Goal: Task Accomplishment & Management: Manage account settings

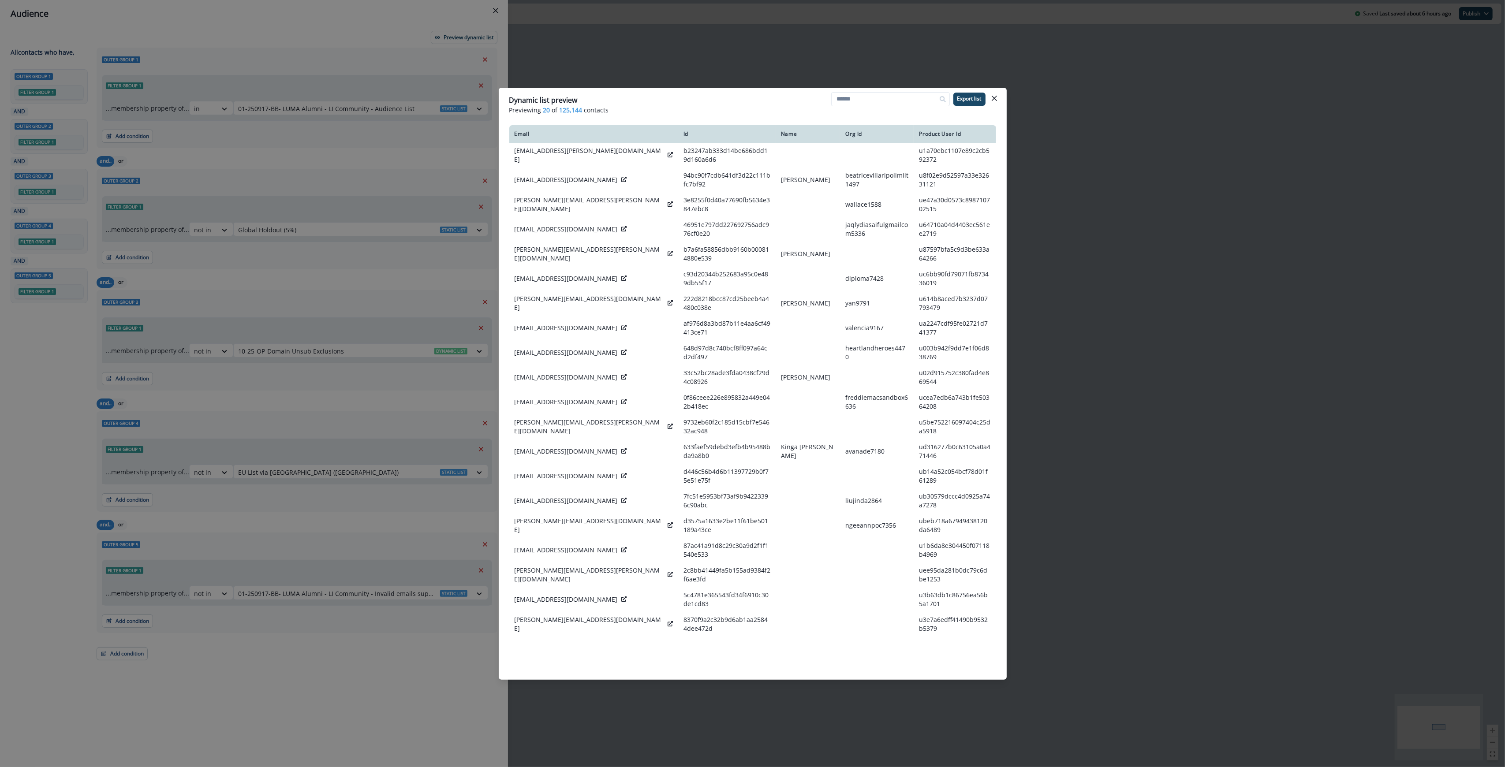
drag, startPoint x: 743, startPoint y: 112, endPoint x: 805, endPoint y: 112, distance: 62.2
click at [743, 112] on p "Previewing 20 of 125,144 contacts" at bounding box center [752, 109] width 487 height 9
click at [997, 96] on icon "Close" at bounding box center [994, 98] width 5 height 5
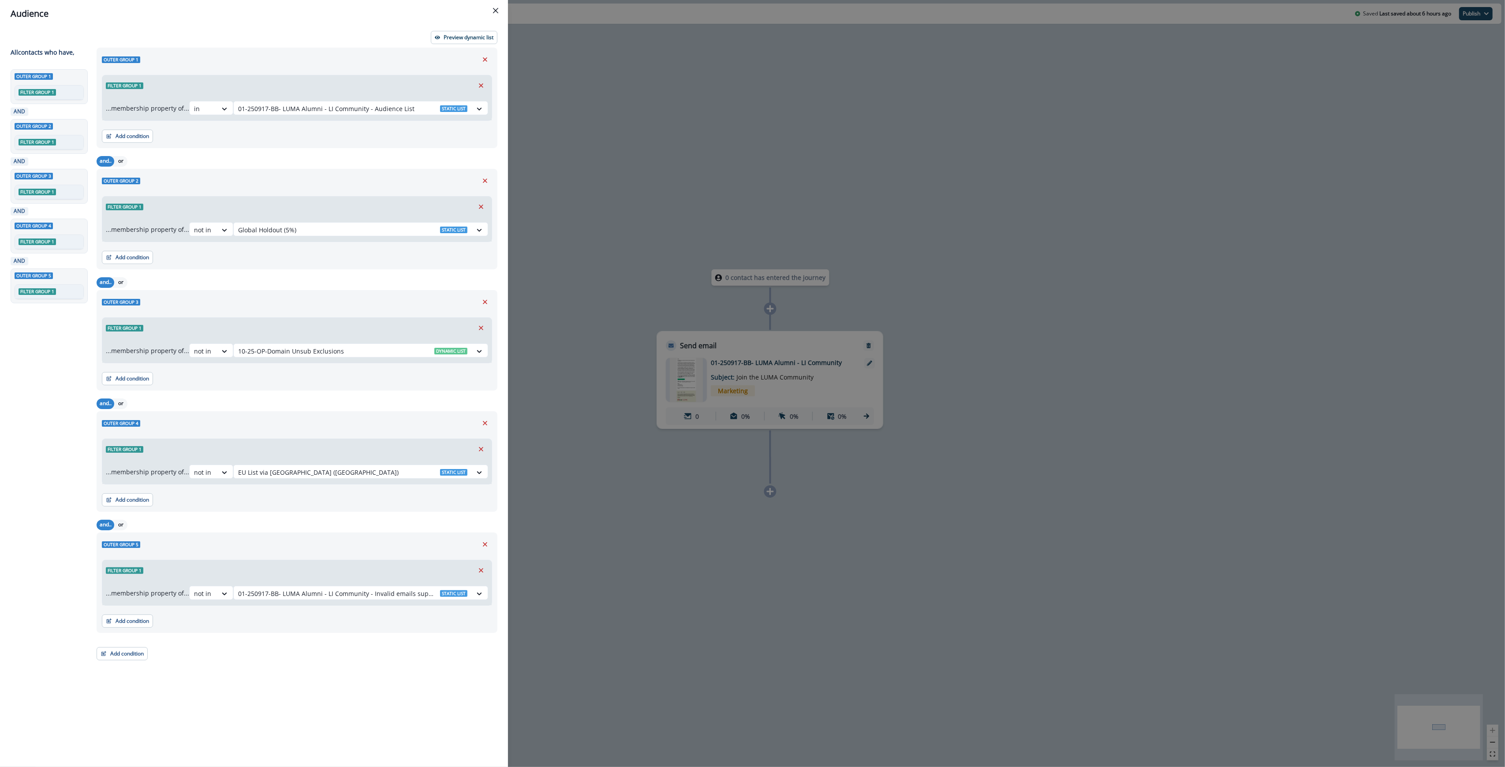
click at [1137, 442] on div "Audience Preview dynamic list All contact s who have, Outer group 1 Filter grou…" at bounding box center [752, 383] width 1505 height 767
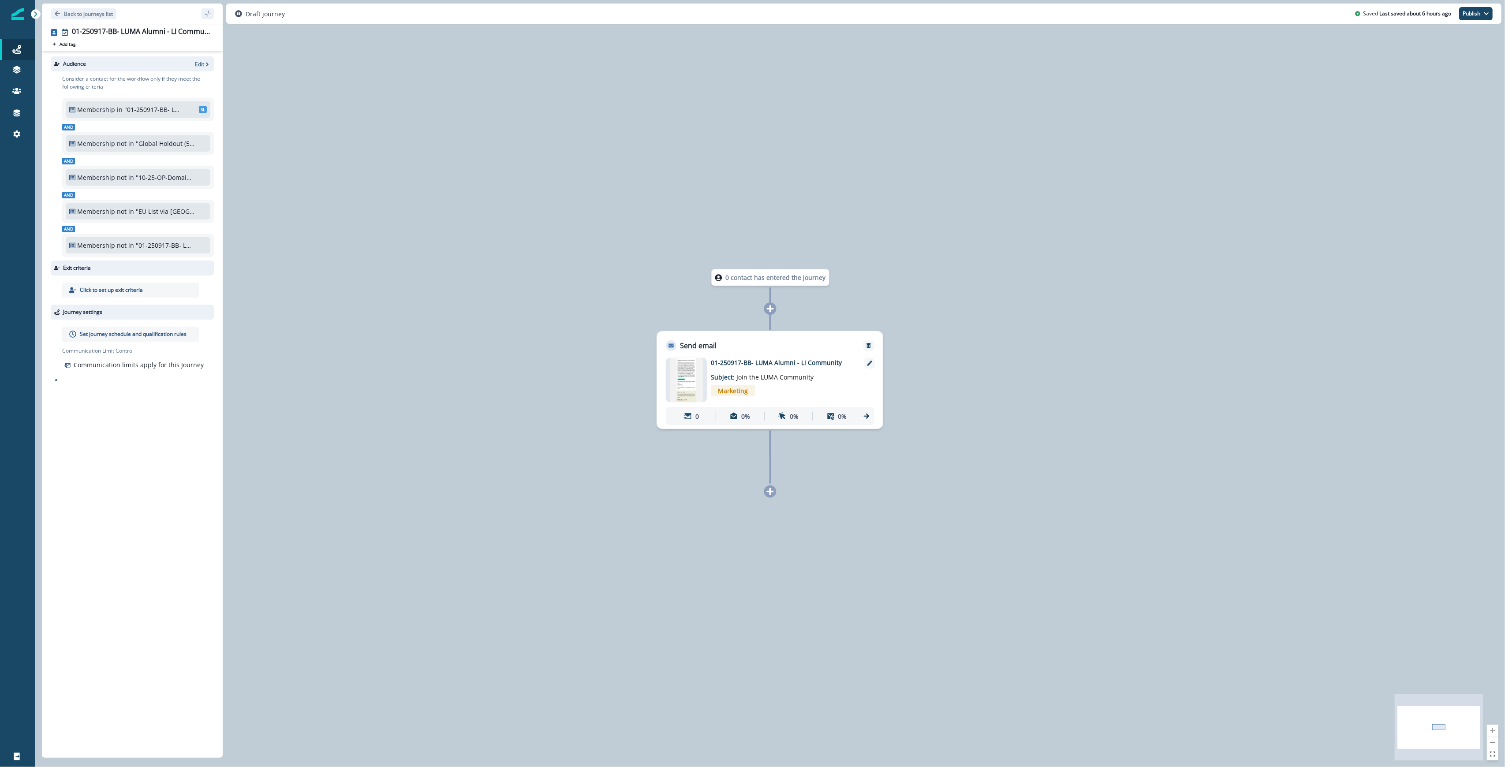
click at [816, 362] on p "01-250917-BB- LUMA Alumni - LI Community" at bounding box center [781, 362] width 141 height 9
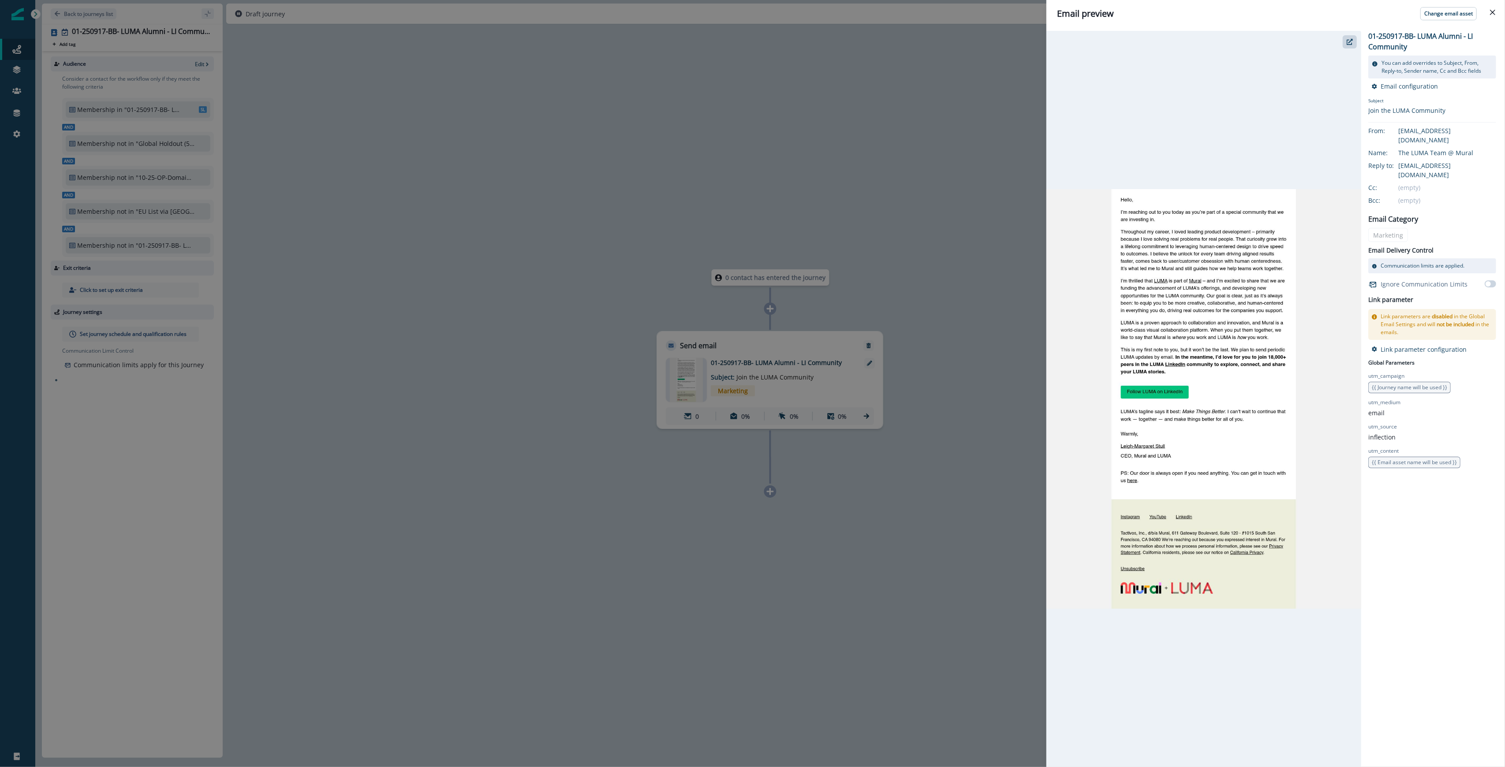
click at [743, 354] on div "Email preview Change email asset 01-250917-BB- LUMA Alumni - LI Community You c…" at bounding box center [752, 383] width 1505 height 767
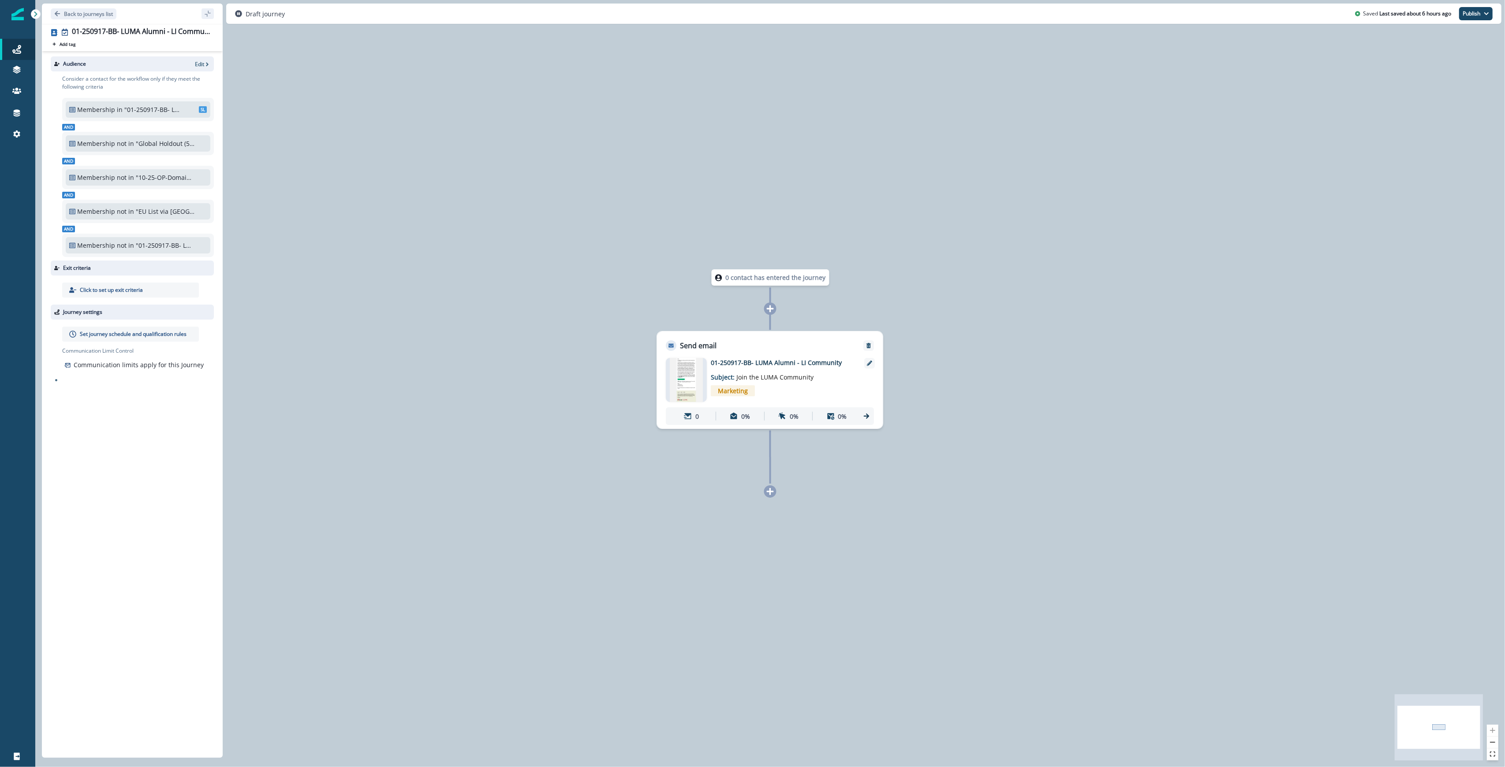
click at [745, 363] on p "01-250917-BB- LUMA Alumni - LI Community" at bounding box center [781, 362] width 141 height 9
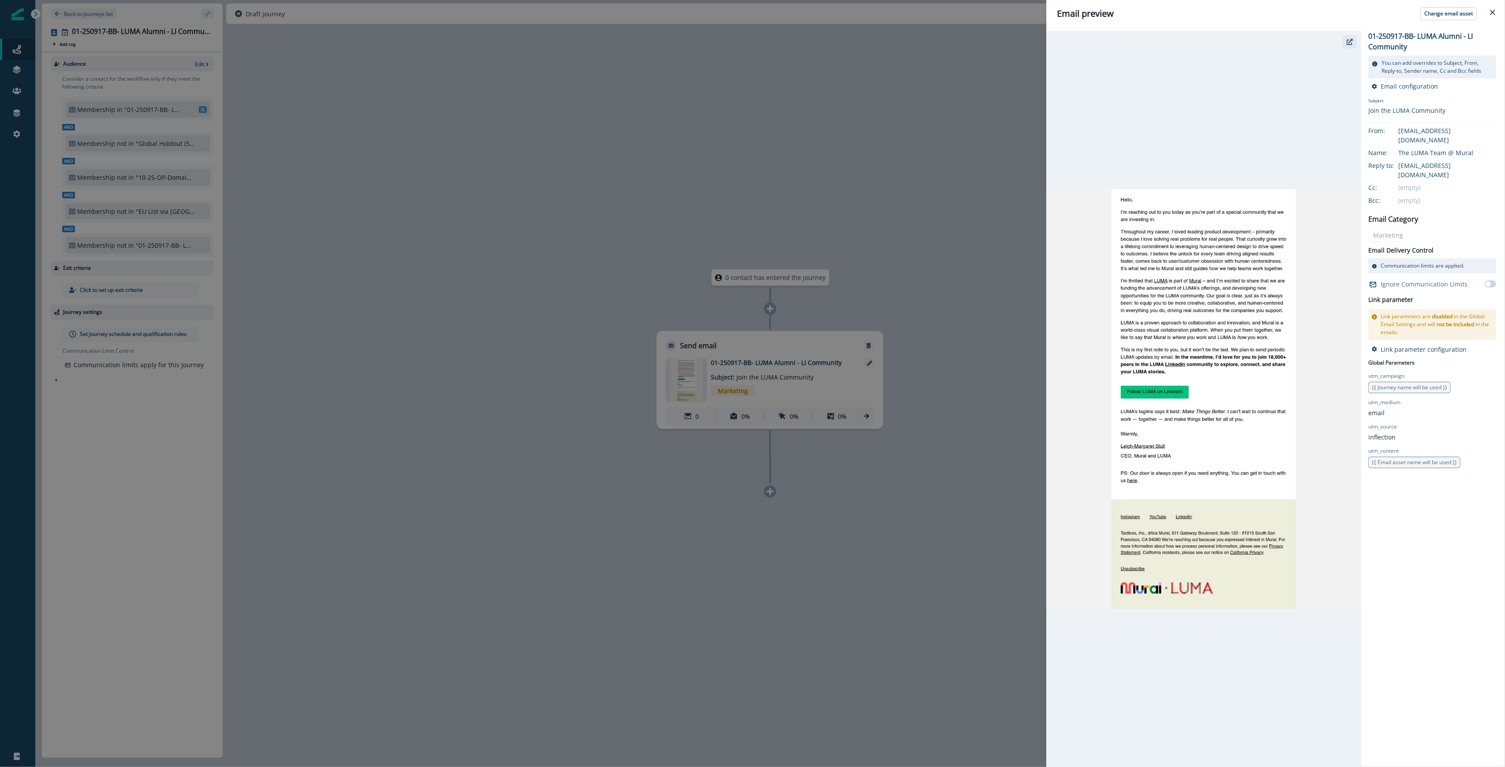
click at [1354, 40] on button "button" at bounding box center [1350, 41] width 14 height 13
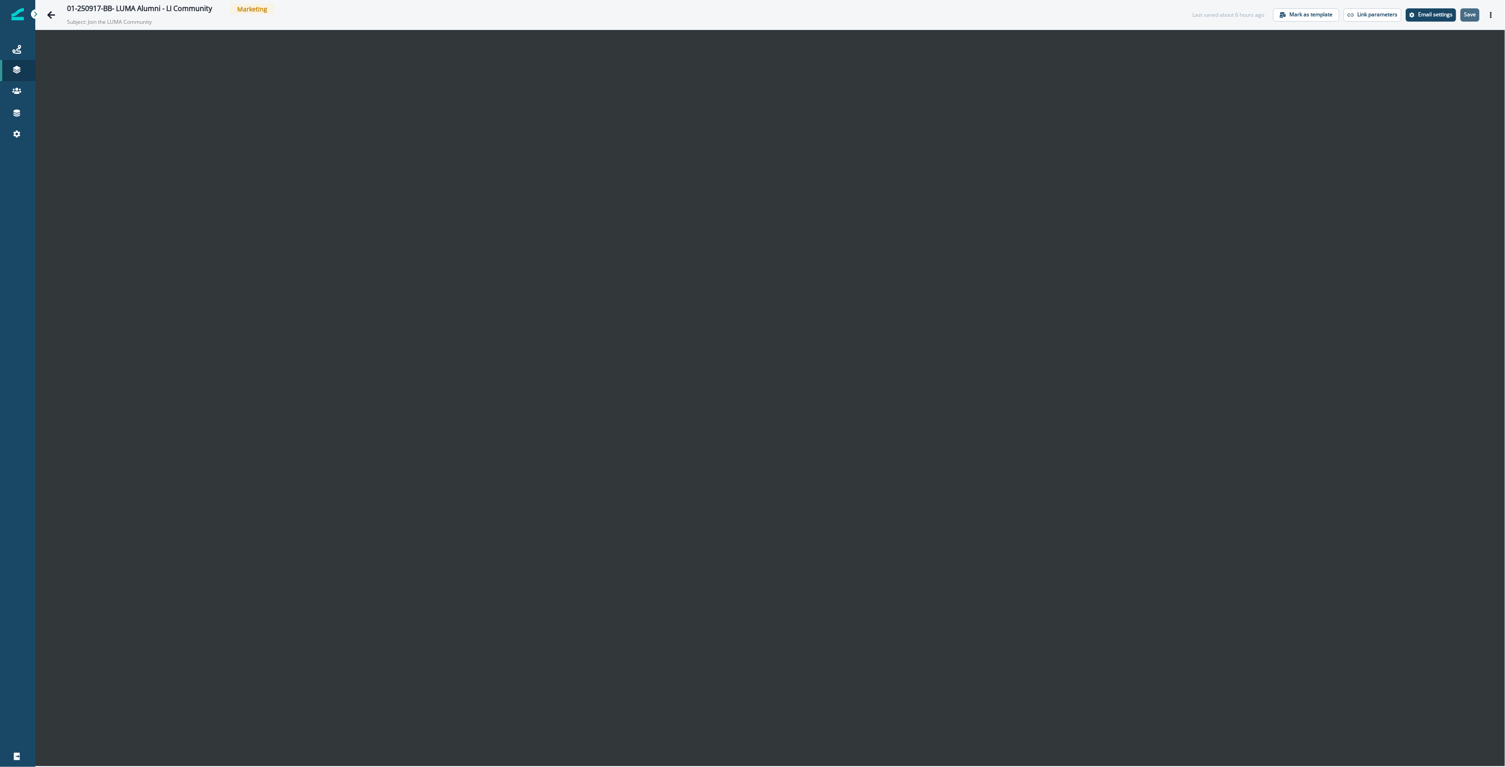
click at [1475, 15] on p "Save" at bounding box center [1470, 14] width 12 height 6
click at [1475, 17] on p "Save" at bounding box center [1470, 14] width 12 height 6
drag, startPoint x: 14, startPoint y: 49, endPoint x: 23, endPoint y: 48, distance: 9.4
click at [14, 49] on icon at bounding box center [16, 49] width 9 height 9
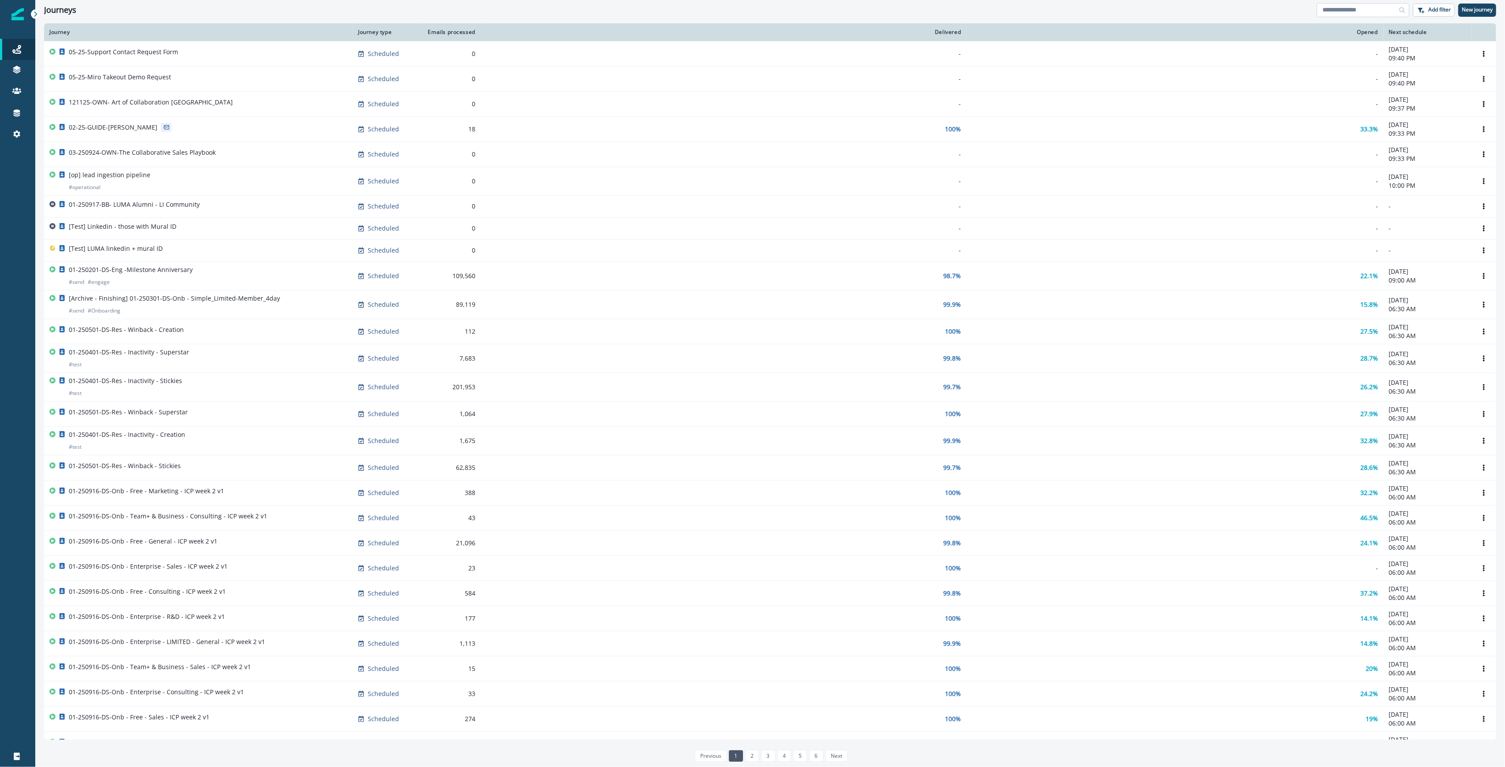
click at [1357, 15] on input at bounding box center [1363, 10] width 93 height 14
click at [11, 61] on link at bounding box center [17, 70] width 35 height 21
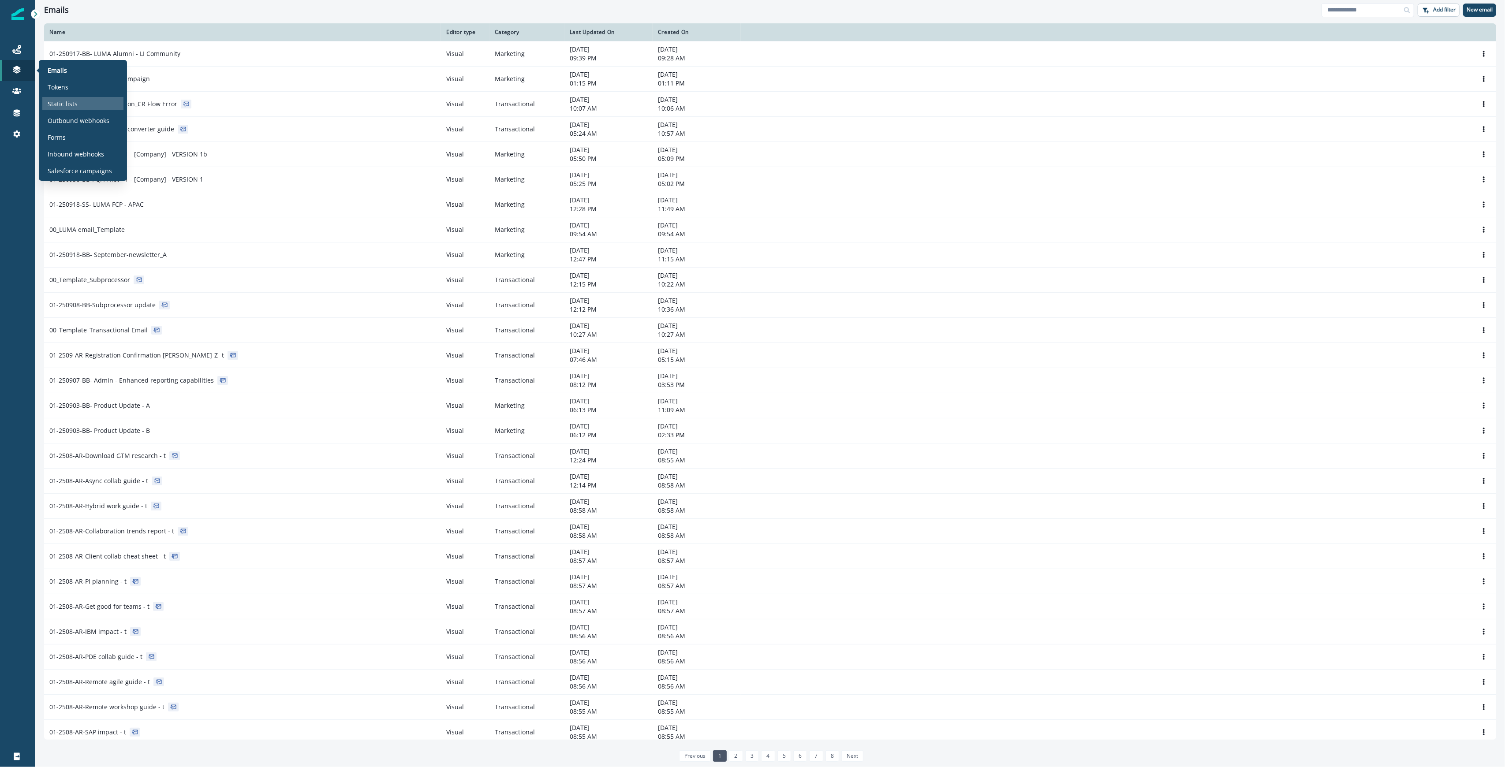
click at [72, 98] on div "Static lists" at bounding box center [82, 103] width 81 height 13
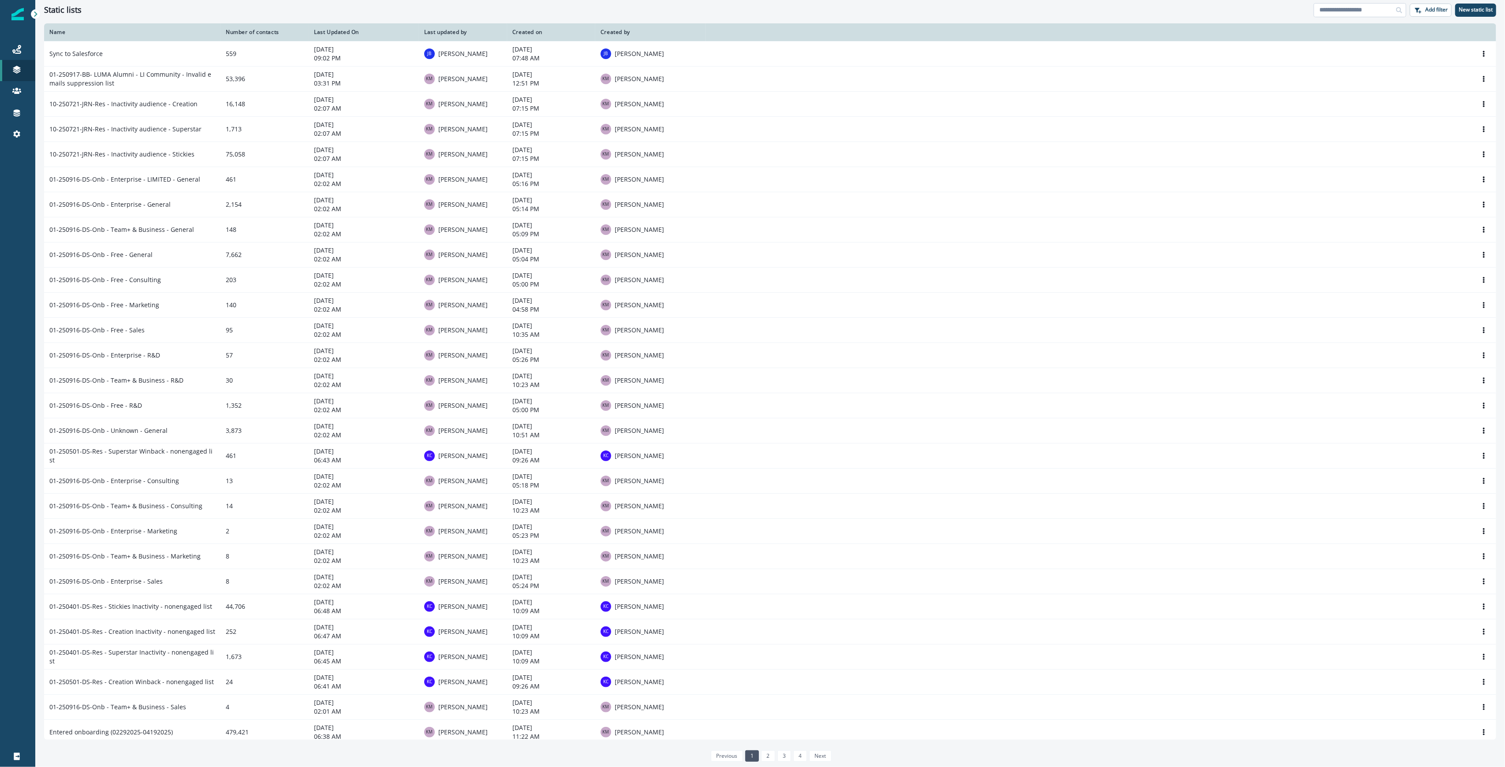
click at [1364, 9] on input at bounding box center [1360, 10] width 93 height 14
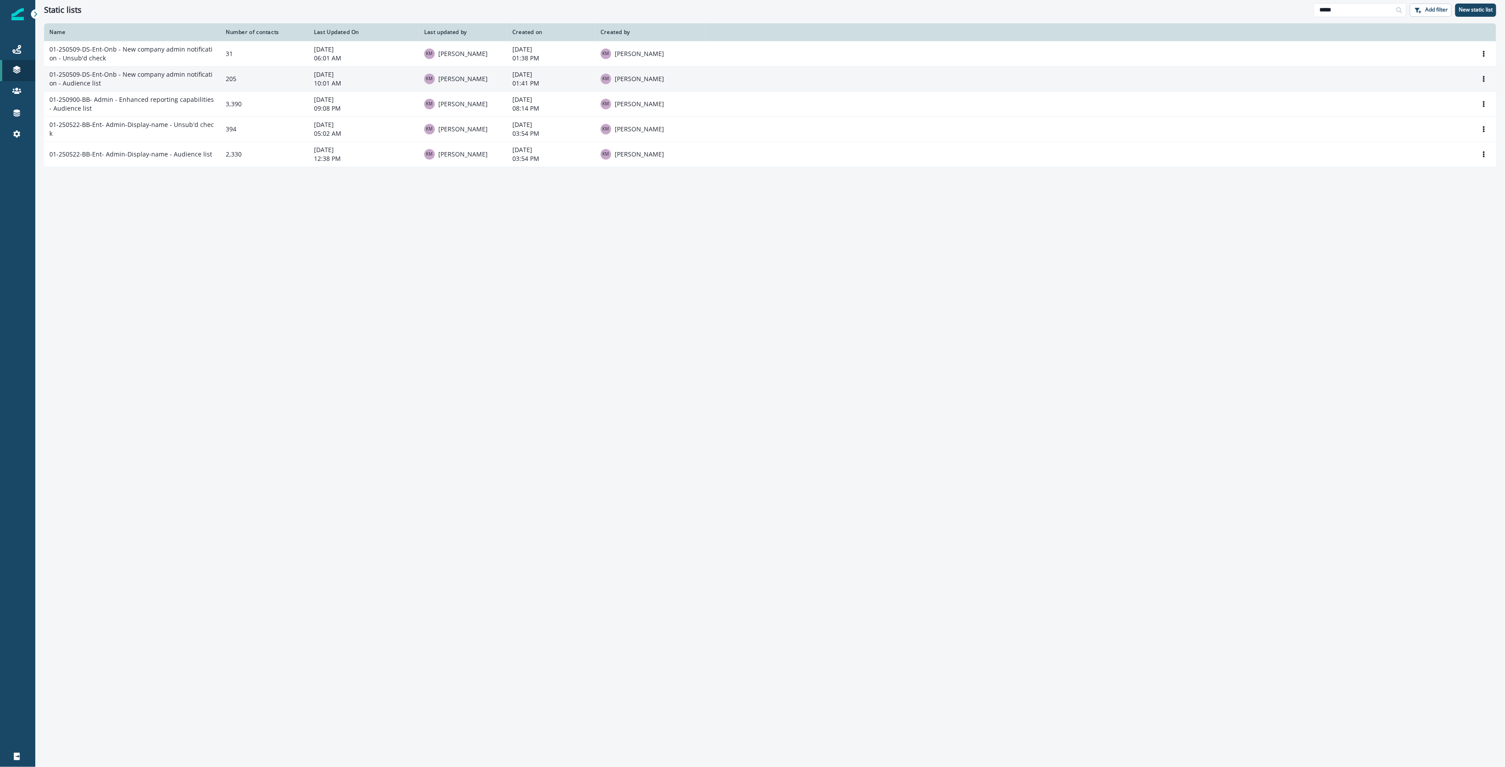
type input "*****"
click at [165, 77] on td "01-250509-DS-Ent-Onb - New company admin notification - Audience list" at bounding box center [132, 78] width 176 height 25
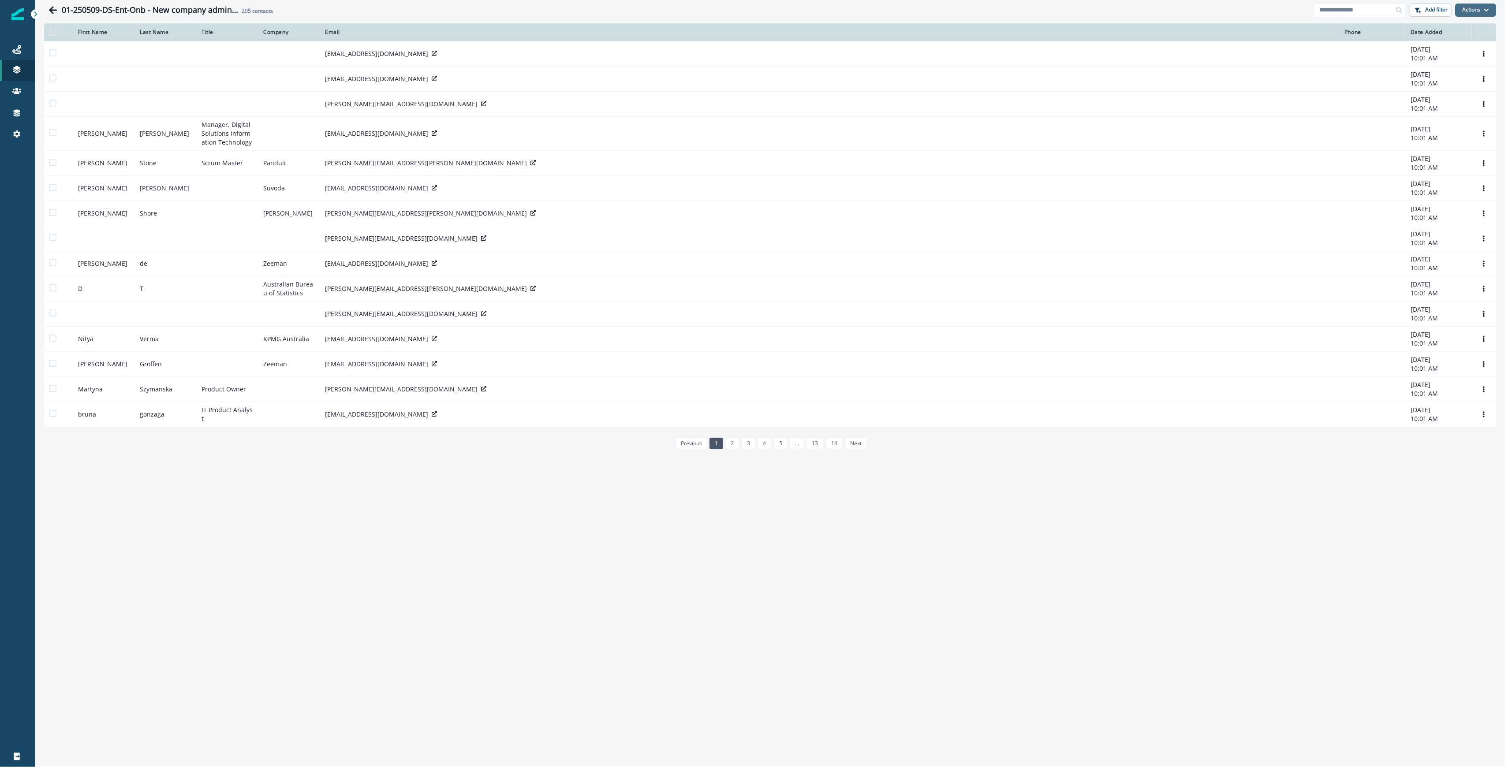
click at [1481, 11] on button "Actions" at bounding box center [1475, 10] width 41 height 13
click at [1461, 47] on button "From a CSV file" at bounding box center [1456, 47] width 79 height 15
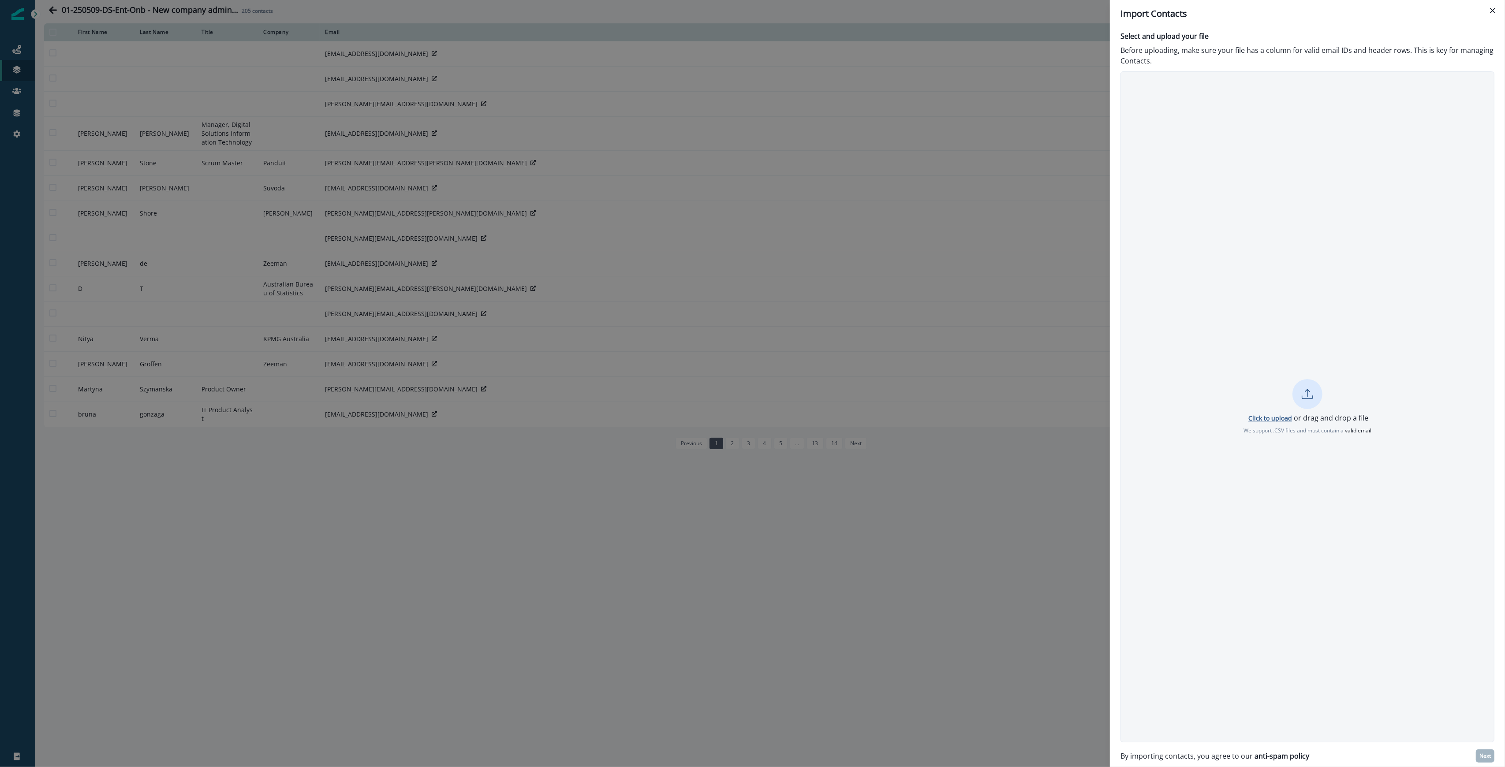
click at [1274, 420] on p "Click to upload" at bounding box center [1271, 418] width 44 height 8
click at [1483, 756] on p "Next" at bounding box center [1485, 756] width 11 height 6
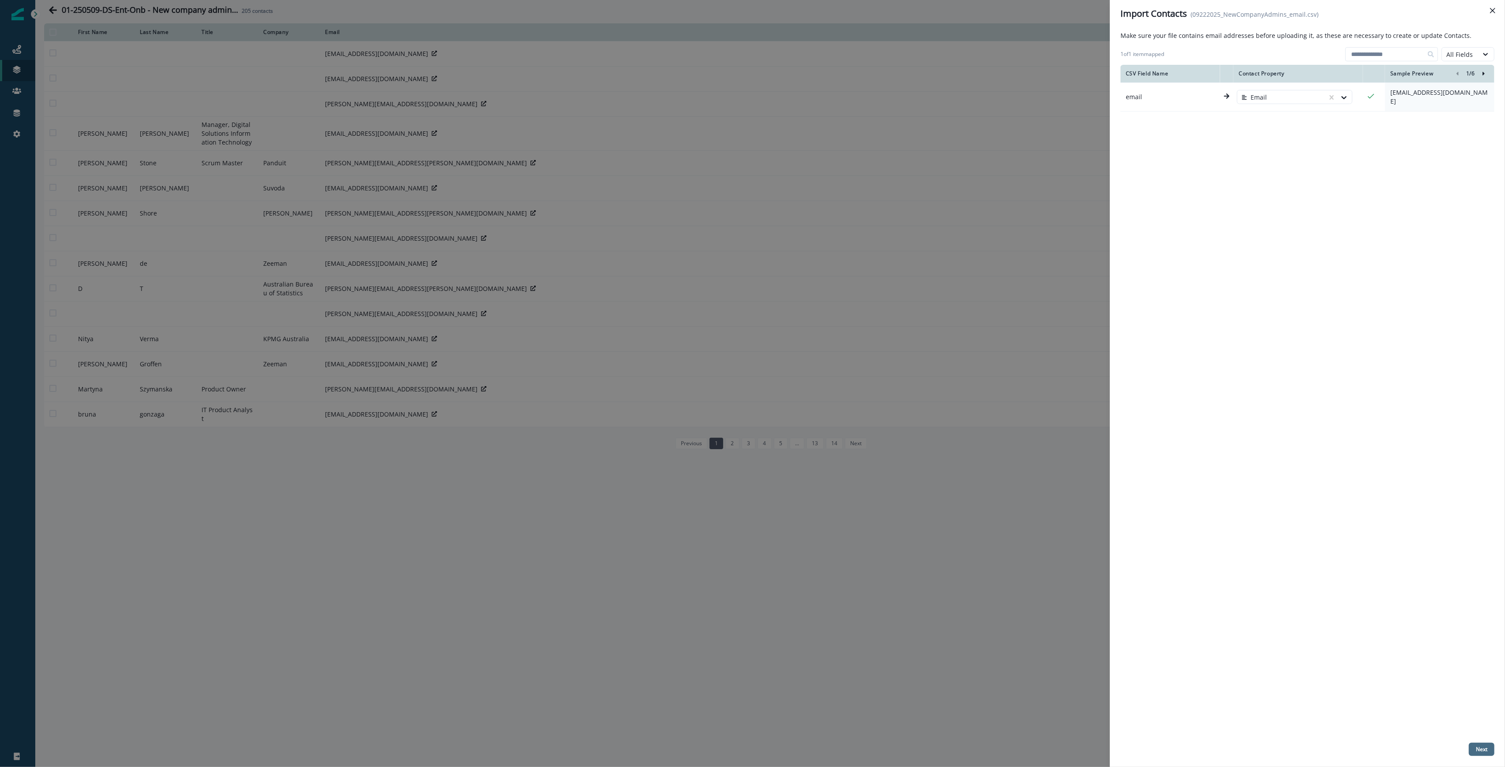
click at [1486, 752] on p "Next" at bounding box center [1481, 750] width 11 height 6
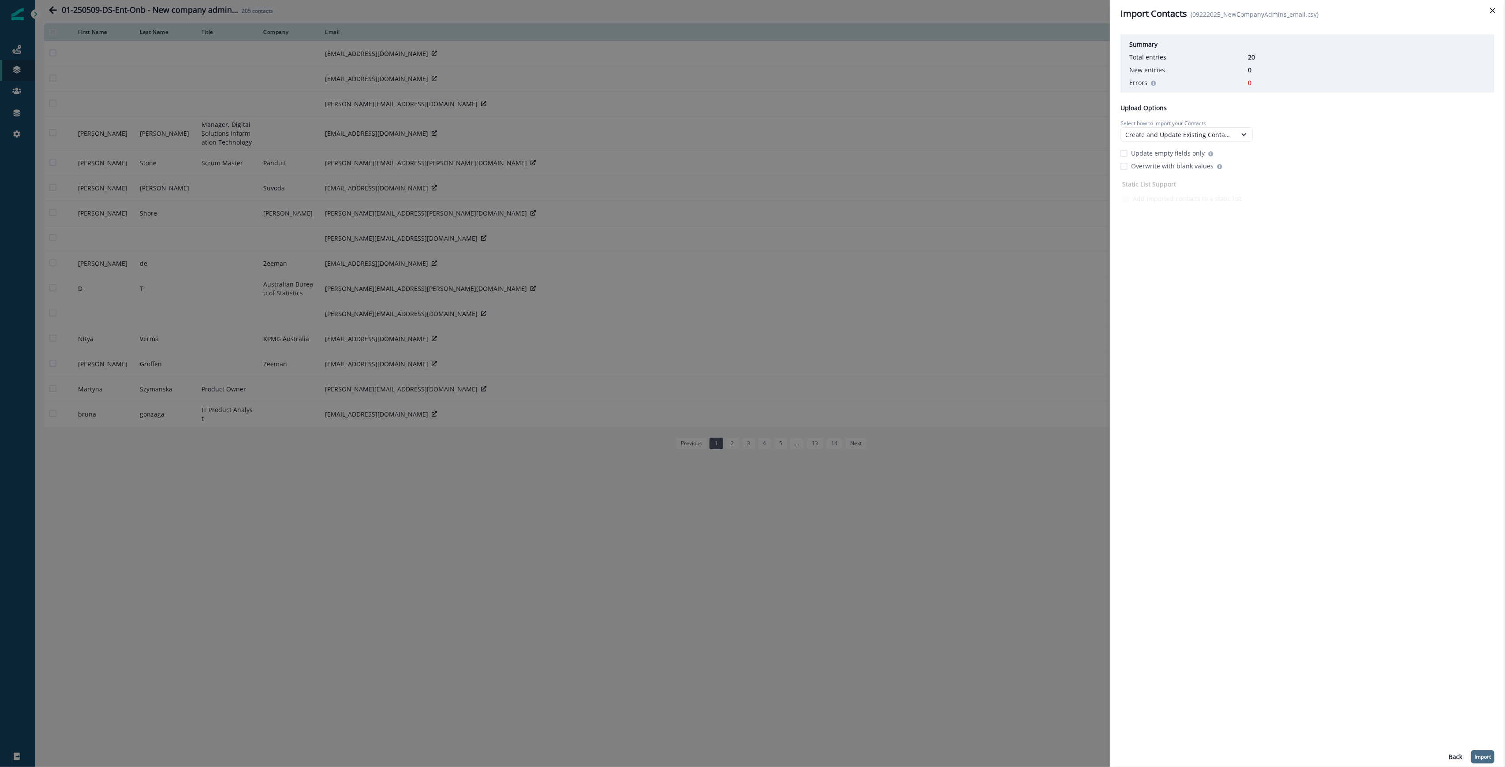
click at [1486, 757] on p "Import" at bounding box center [1483, 757] width 16 height 6
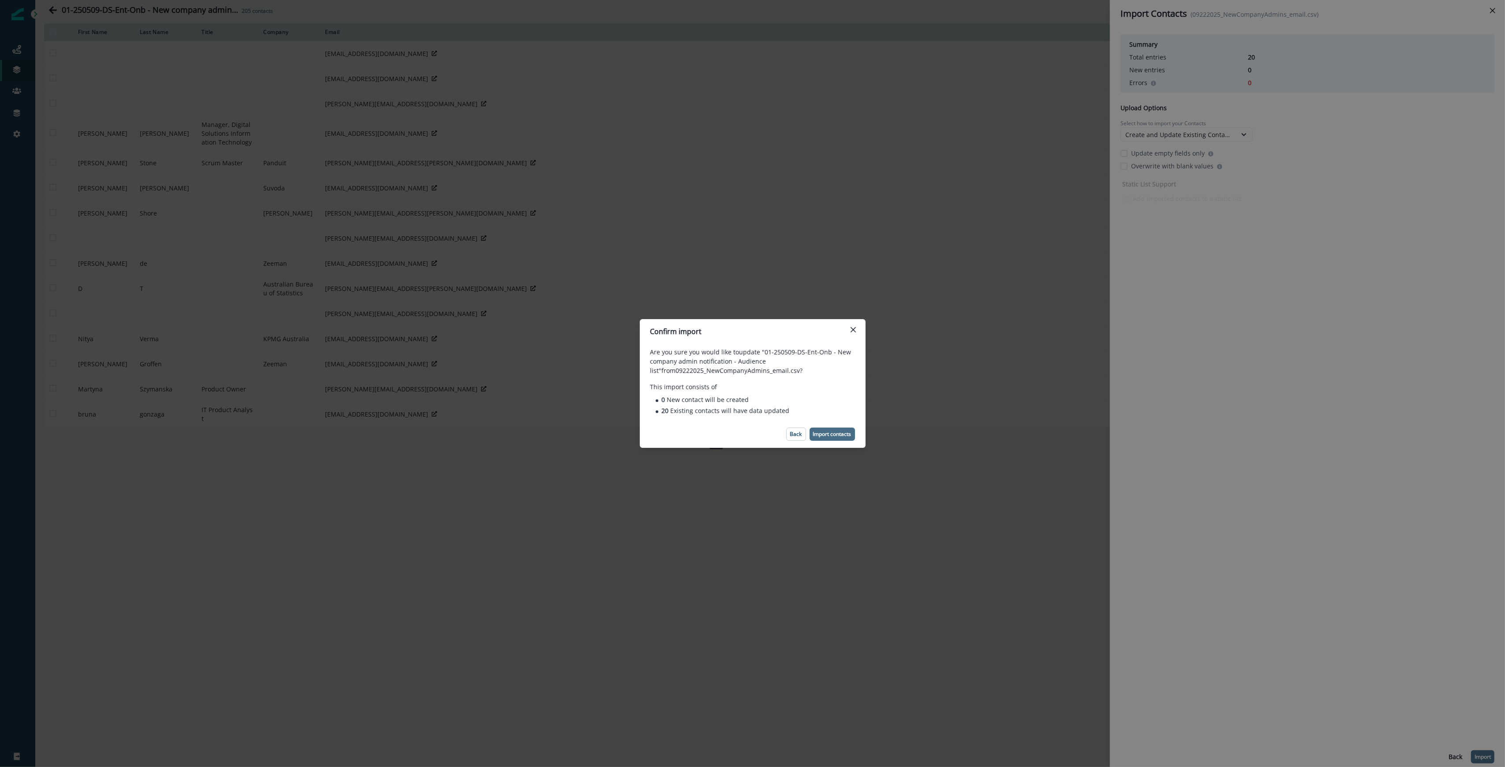
click at [832, 433] on p "Import contacts" at bounding box center [832, 434] width 38 height 6
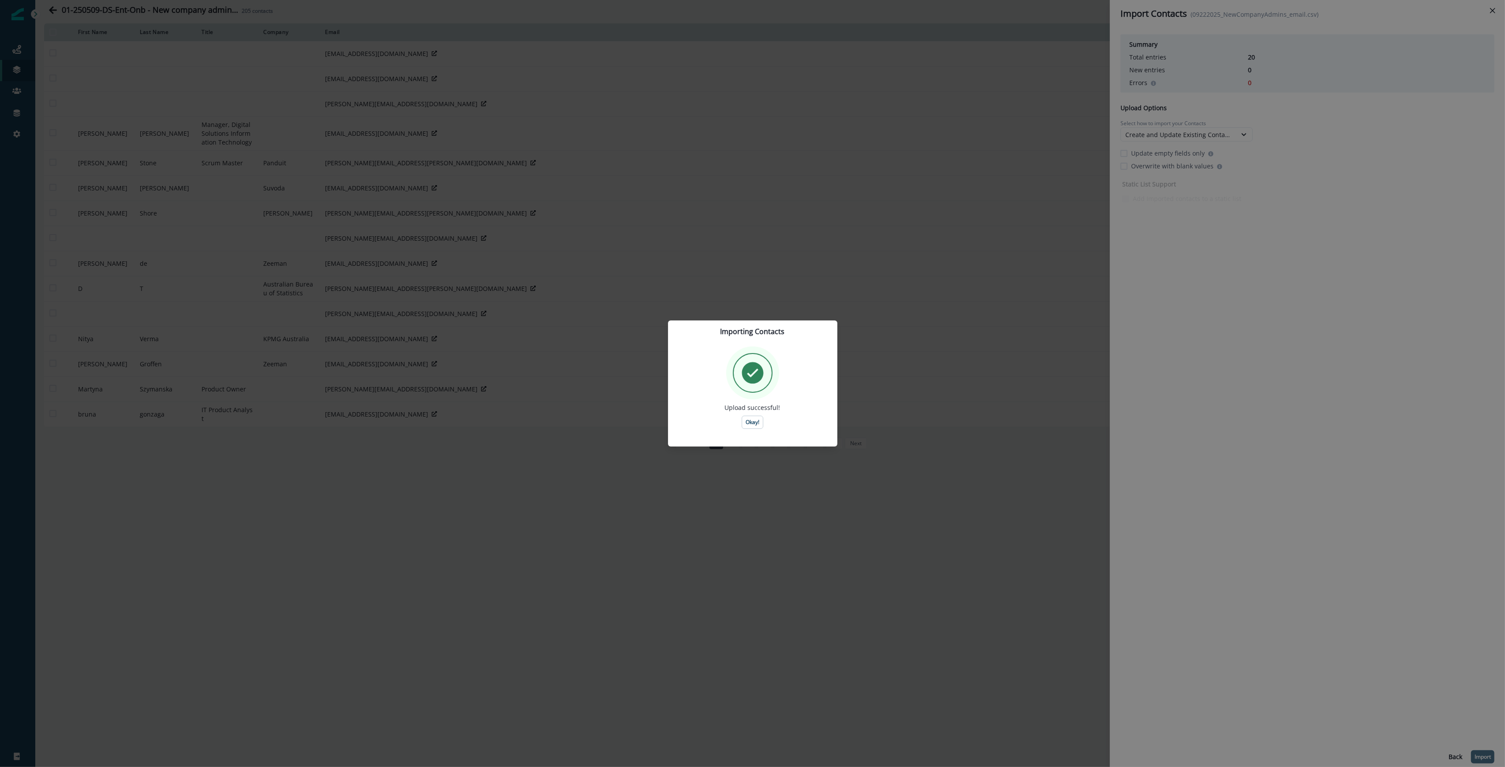
click at [941, 460] on div "Importing Contacts Upload successful! Okay!" at bounding box center [752, 383] width 1505 height 767
click at [757, 423] on p "Okay!" at bounding box center [753, 422] width 14 height 6
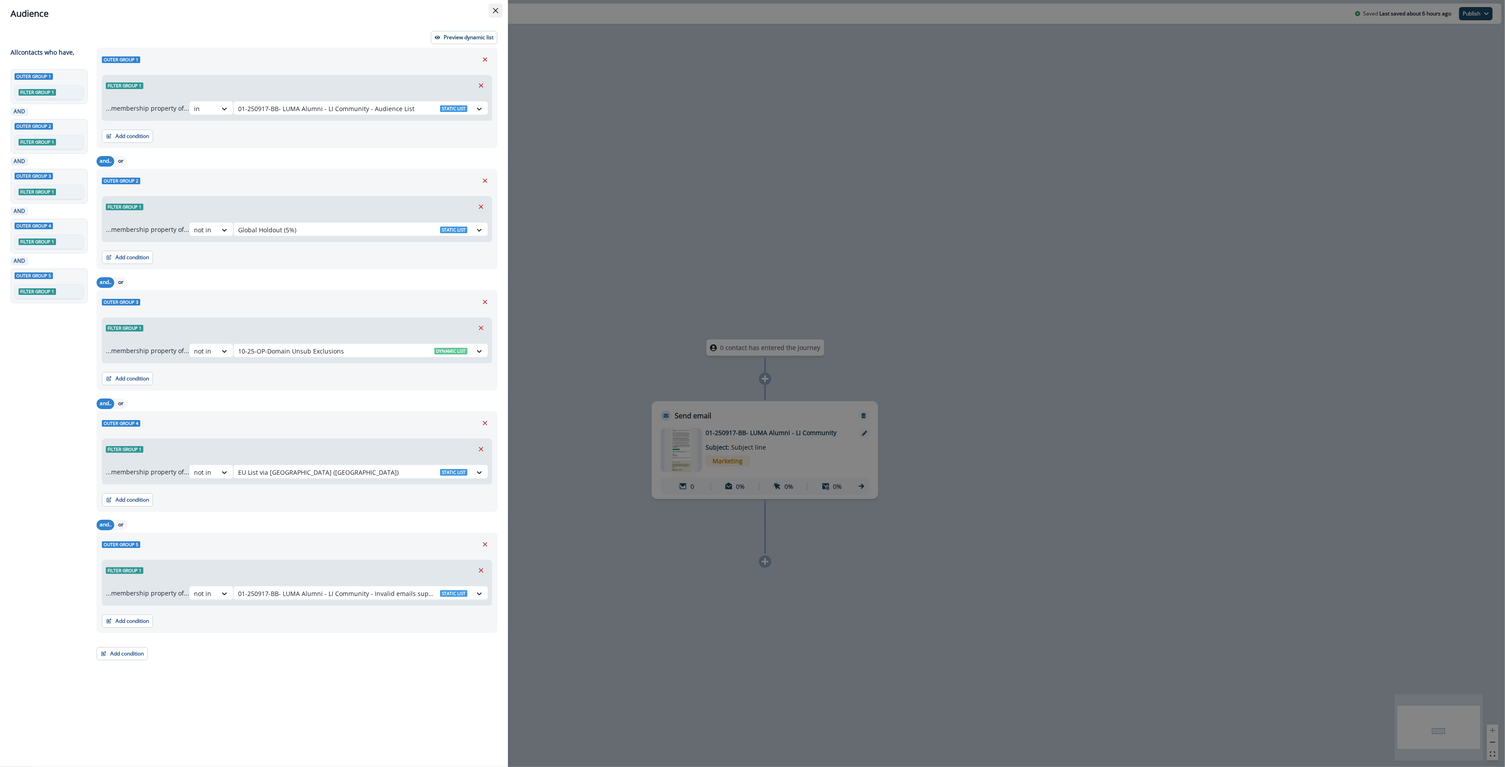
click at [496, 9] on icon "Close" at bounding box center [495, 10] width 5 height 5
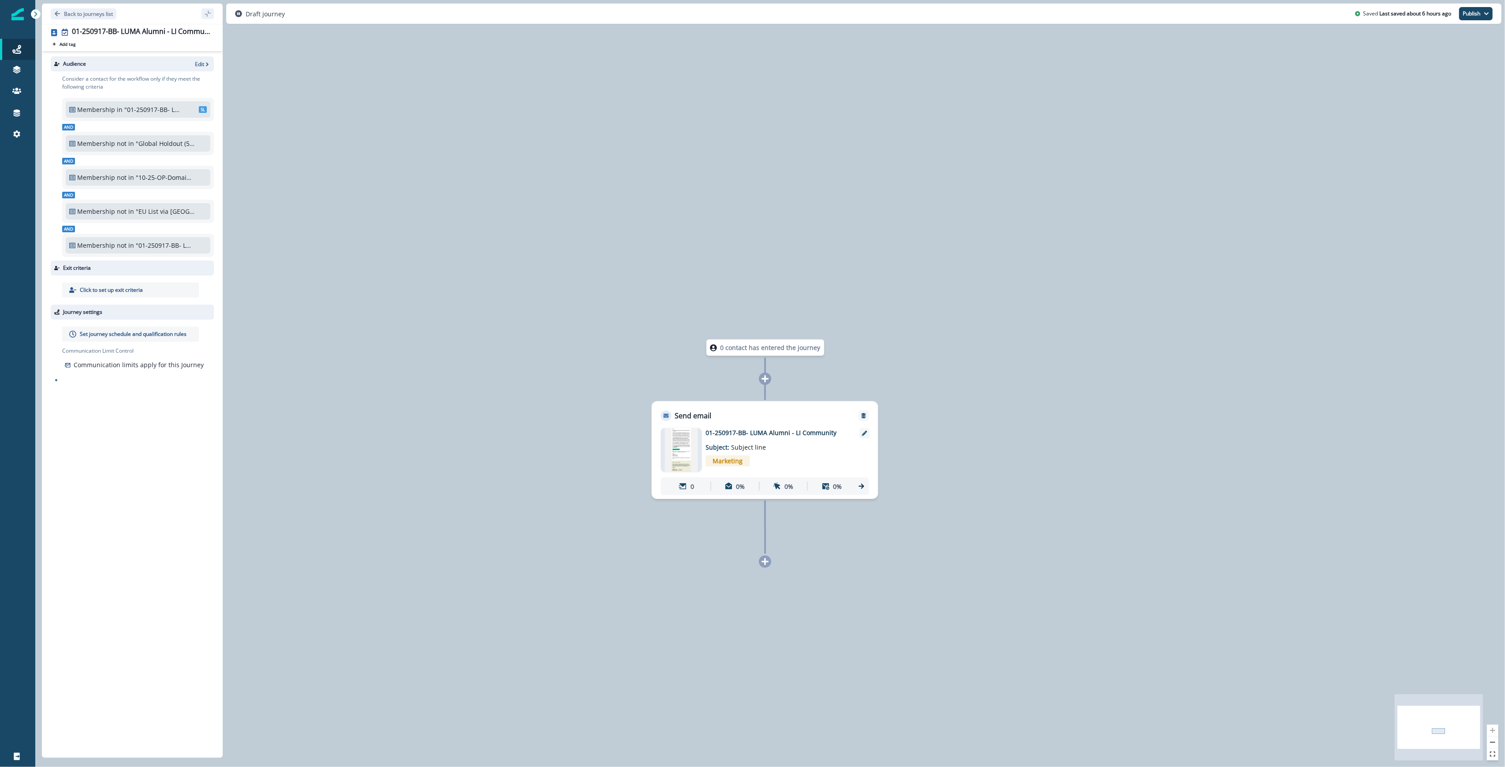
click at [774, 429] on p "01-250917-BB- LUMA Alumni - LI Community" at bounding box center [776, 432] width 141 height 9
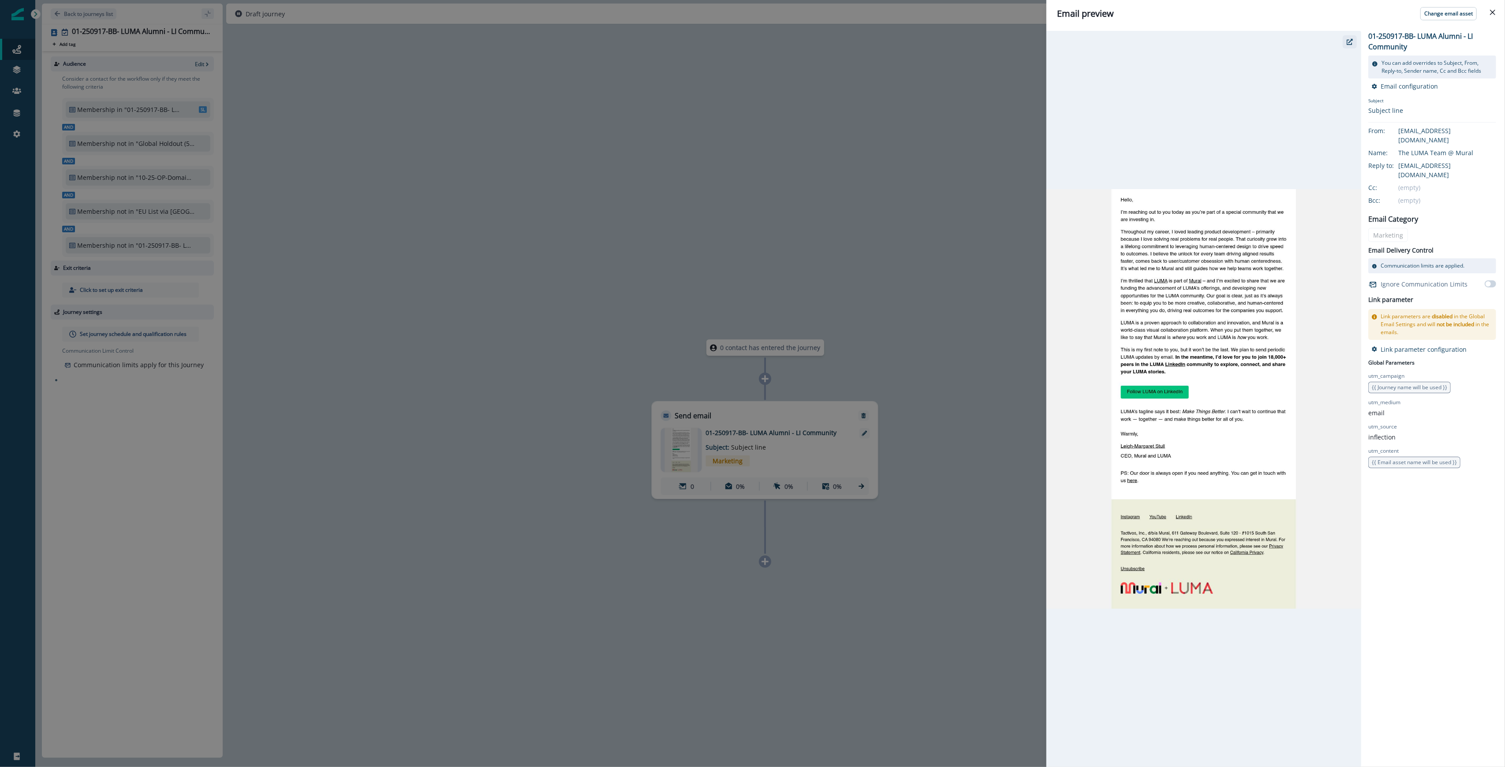
click at [1350, 43] on icon "button" at bounding box center [1350, 42] width 6 height 6
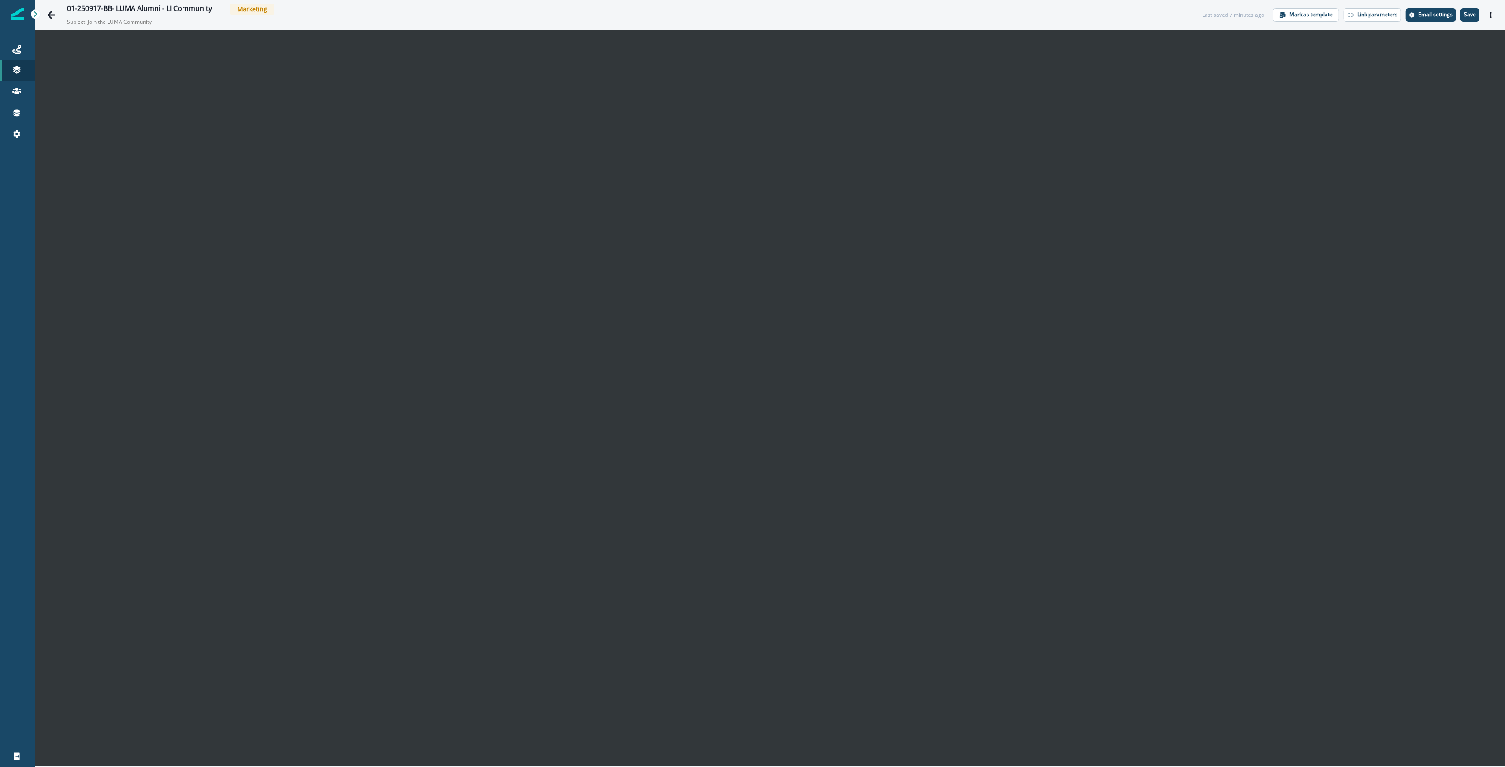
click at [1468, 13] on p "Save" at bounding box center [1470, 14] width 12 height 6
click at [1493, 13] on icon "Actions" at bounding box center [1491, 15] width 6 height 6
click at [1425, 68] on button "Send test email" at bounding box center [1449, 68] width 98 height 16
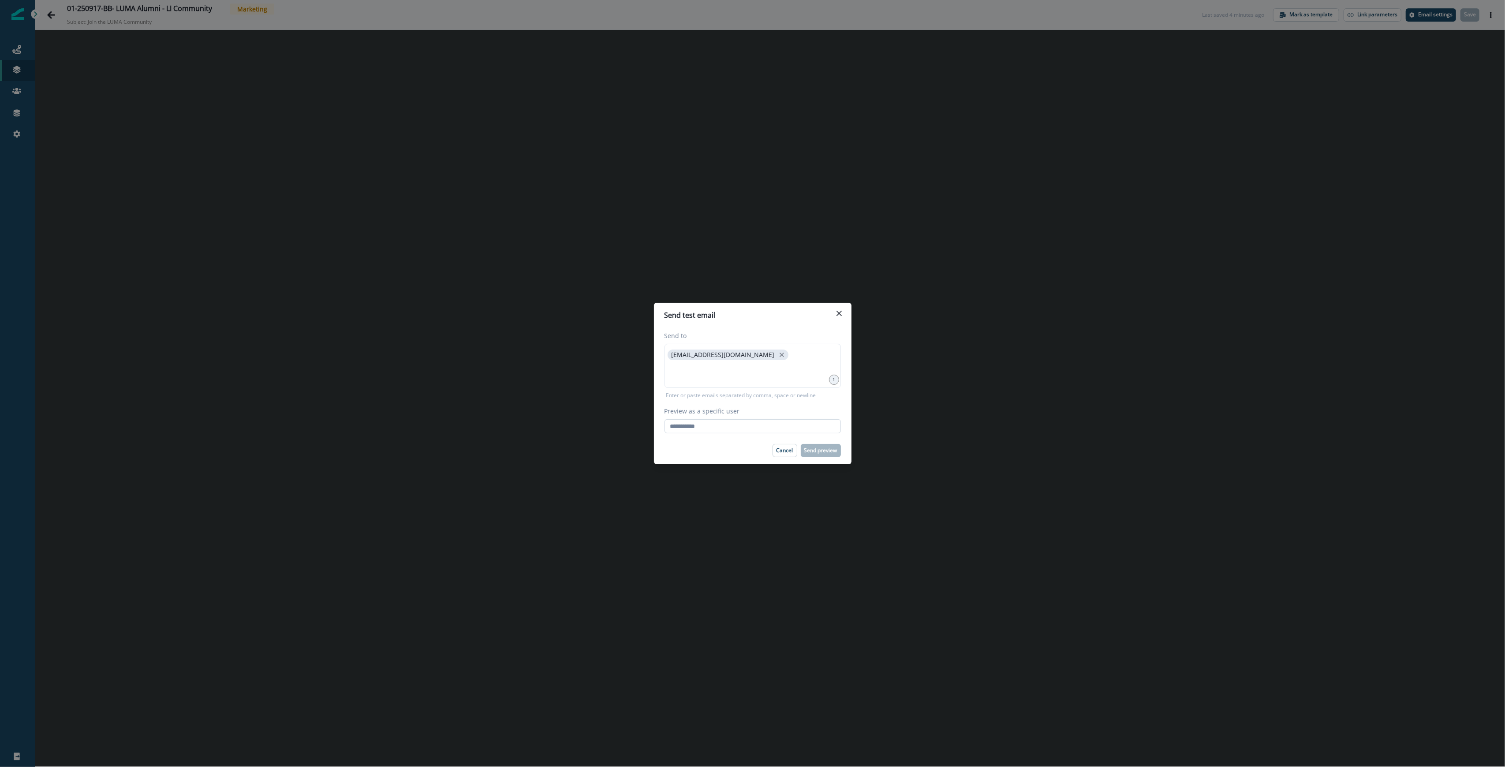
click at [688, 422] on input "Preview as a specific user" at bounding box center [753, 426] width 176 height 14
click at [738, 374] on input at bounding box center [753, 373] width 174 height 18
click at [687, 424] on input "Preview as a specific user" at bounding box center [753, 429] width 176 height 14
type input "**********"
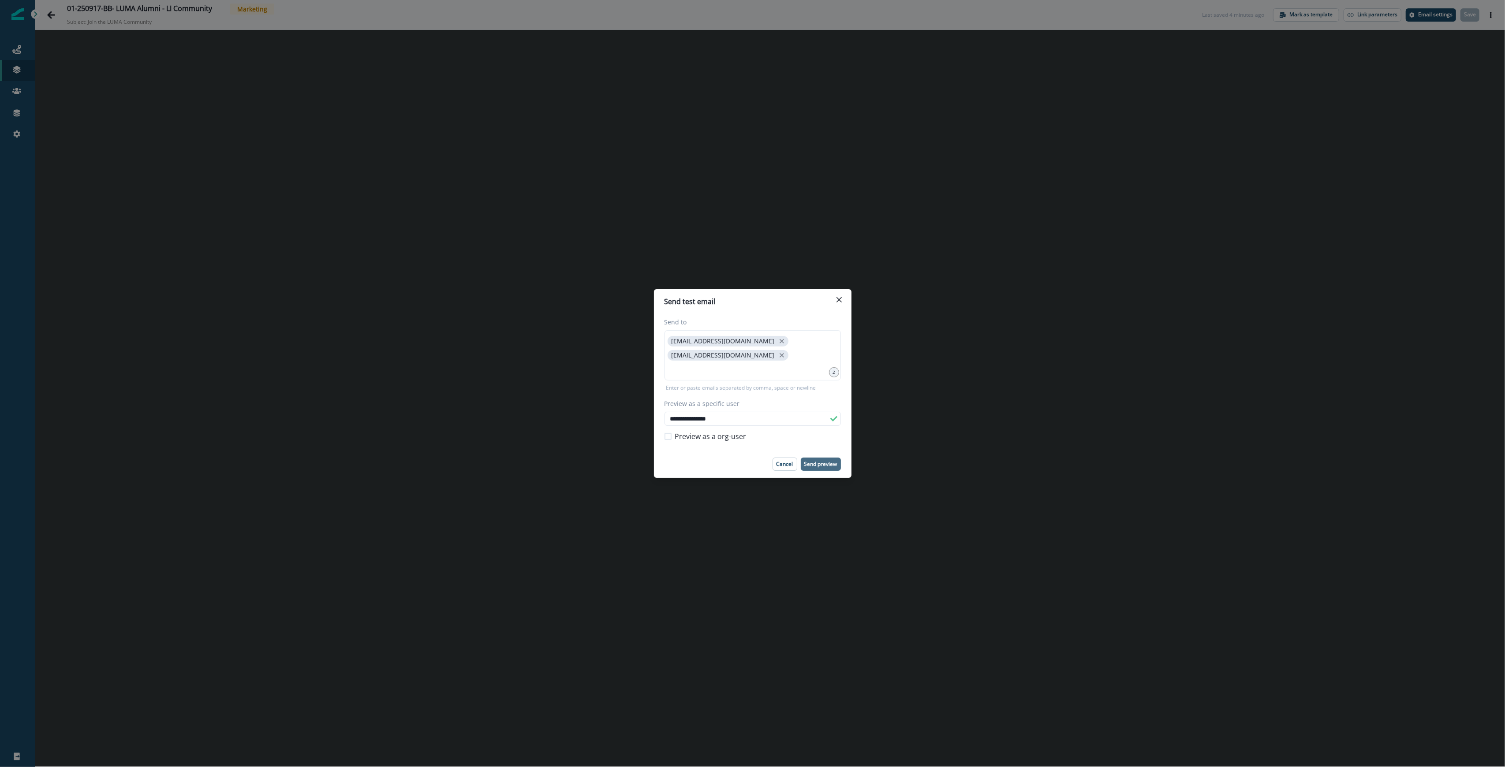
click at [836, 466] on p "Send preview" at bounding box center [820, 464] width 33 height 6
click at [840, 297] on icon "Close" at bounding box center [839, 299] width 5 height 5
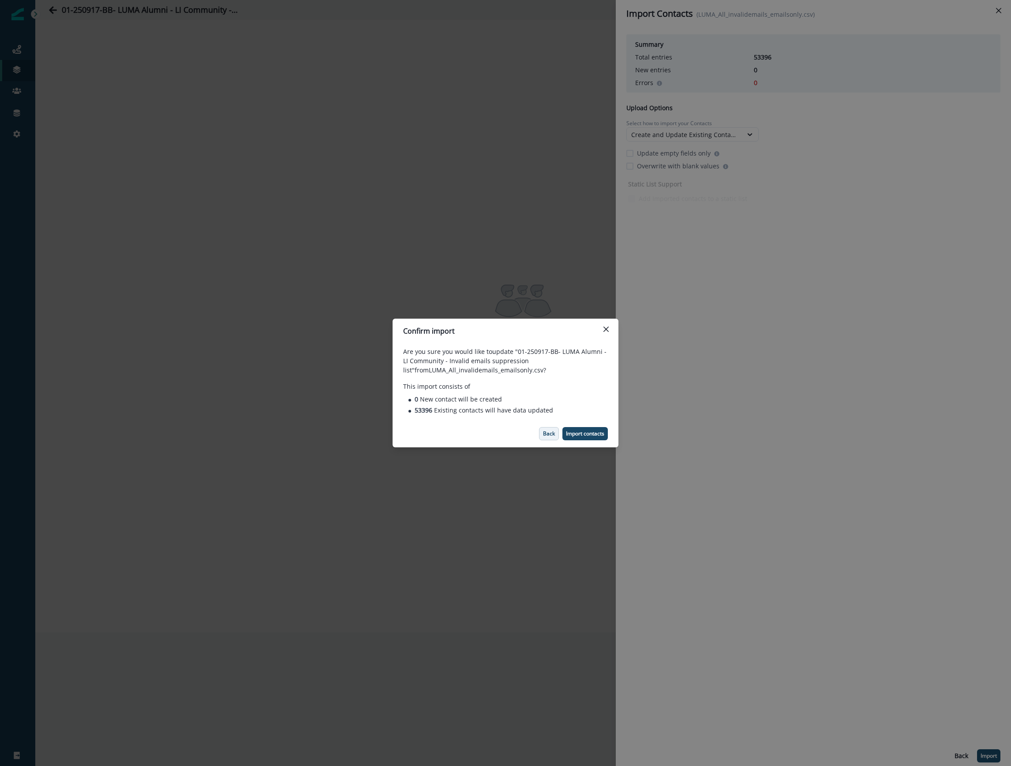
click at [547, 432] on p "Back" at bounding box center [549, 434] width 12 height 6
